Goal: Task Accomplishment & Management: Use online tool/utility

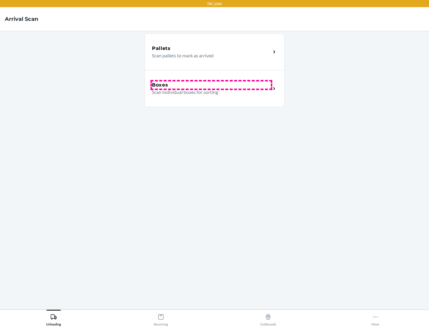
click at [211, 85] on div "Boxes" at bounding box center [211, 85] width 119 height 7
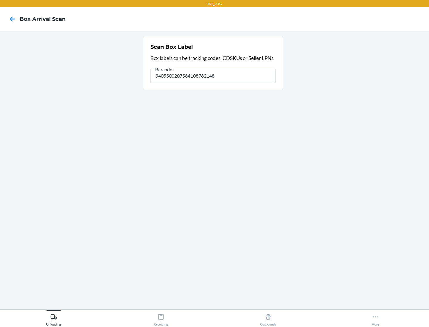
type input "9405500207584108782148"
